Goal: Information Seeking & Learning: Find specific page/section

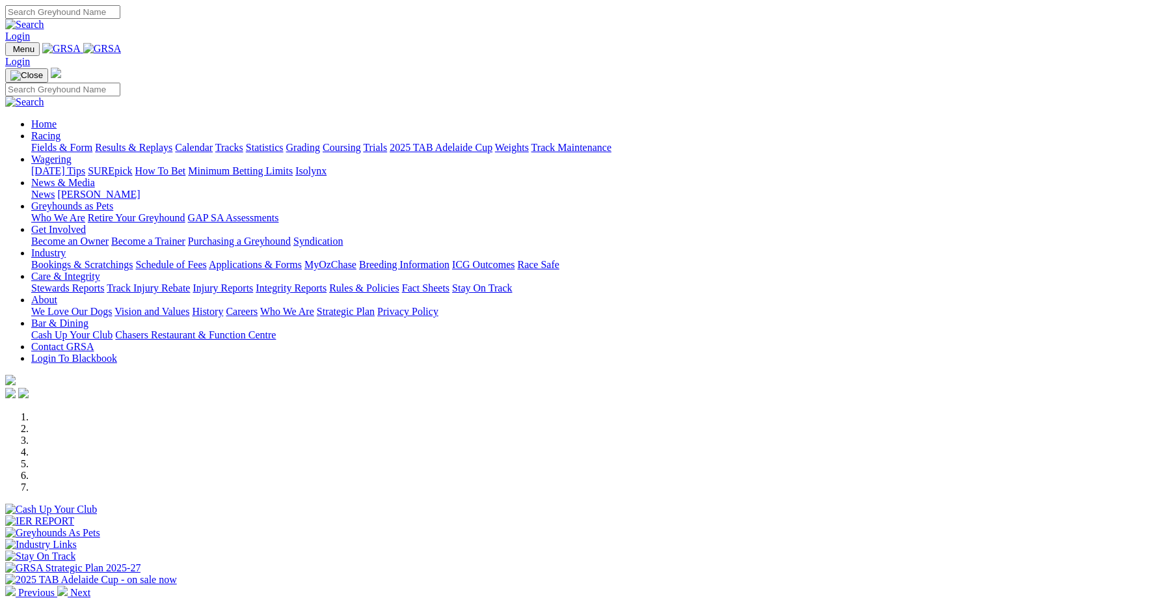
scroll to position [360, 0]
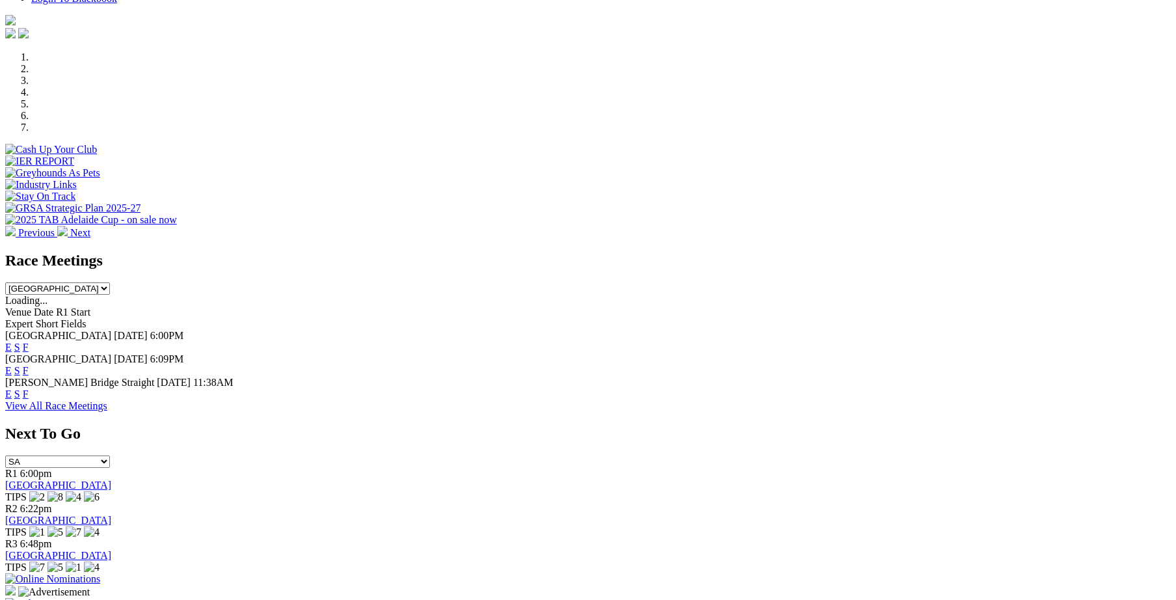
click at [29, 342] on link "F" at bounding box center [26, 347] width 6 height 11
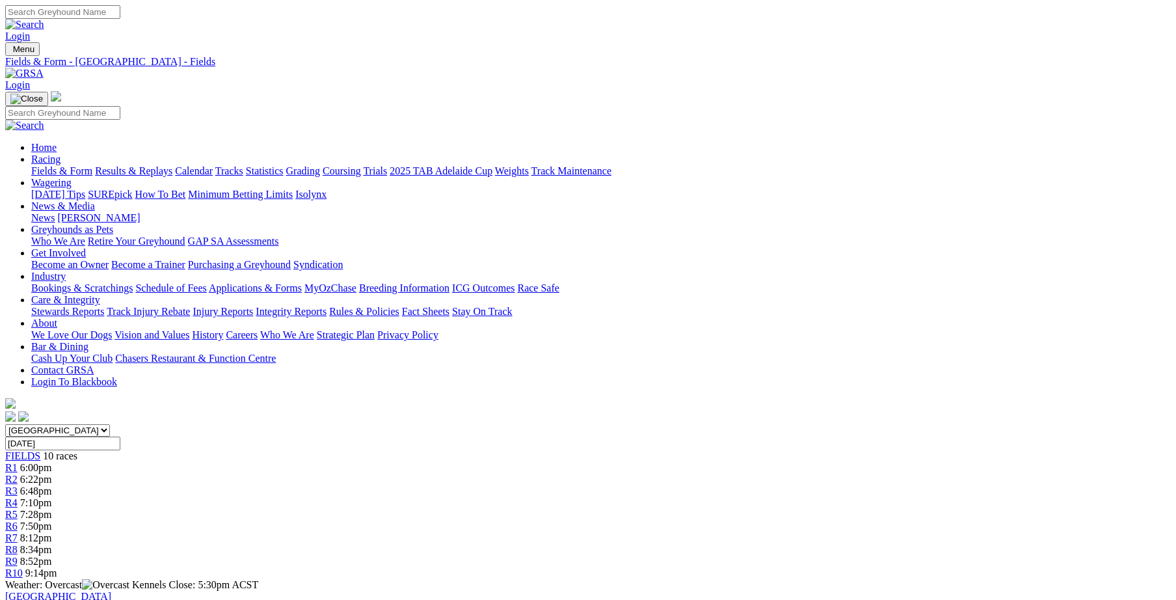
click at [327, 306] on link "Integrity Reports" at bounding box center [291, 311] width 71 height 11
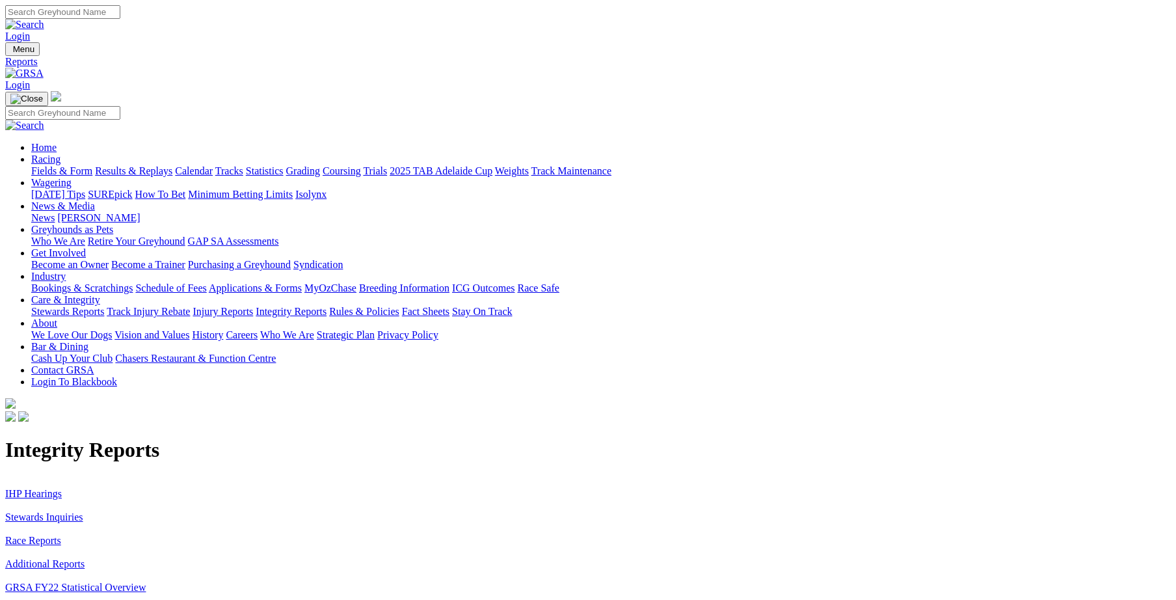
click at [83, 511] on link "Stewards Inquiries" at bounding box center [44, 516] width 78 height 11
